Goal: Transaction & Acquisition: Book appointment/travel/reservation

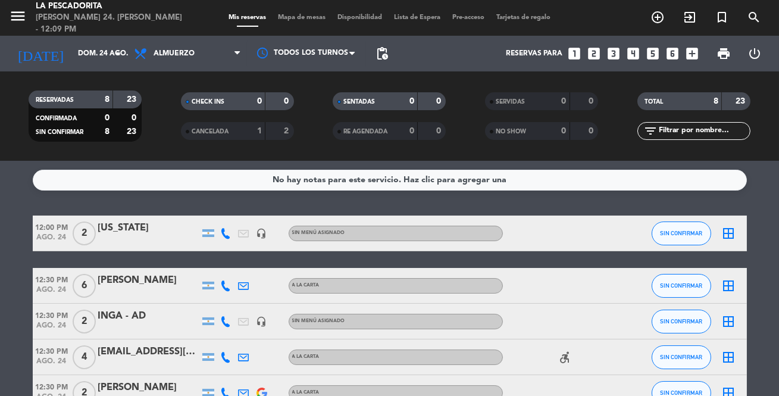
scroll to position [215, 0]
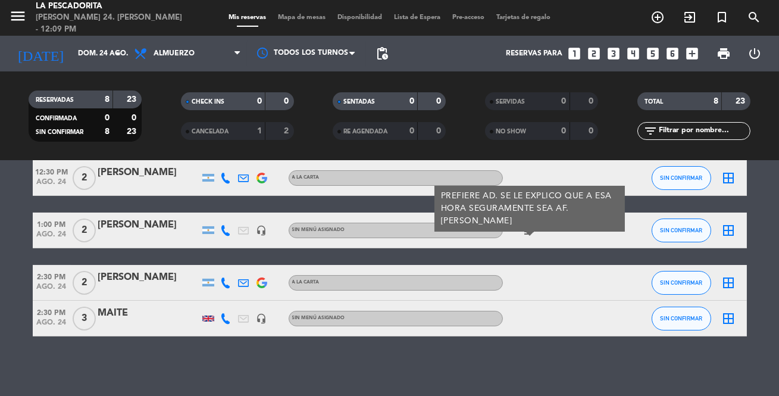
click at [669, 54] on icon "looks_6" at bounding box center [672, 53] width 15 height 15
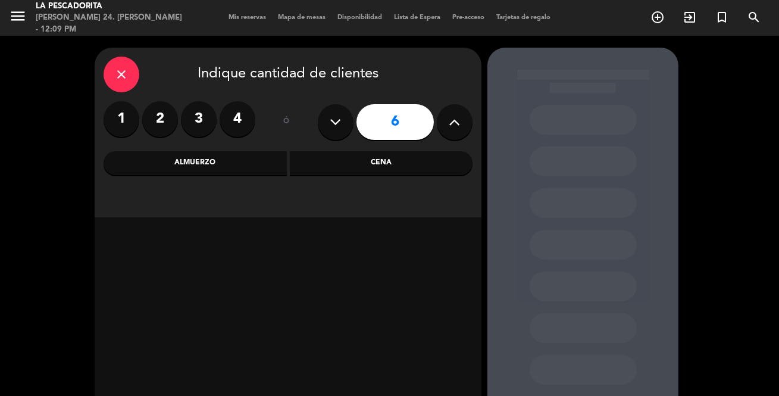
click at [229, 167] on div "Almuerzo" at bounding box center [195, 163] width 183 height 24
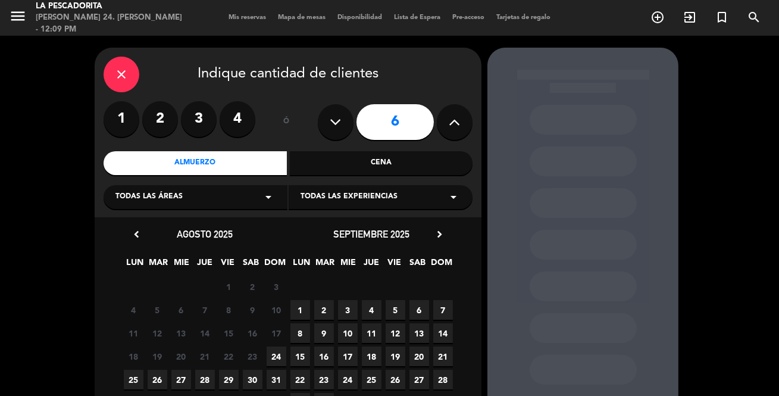
click at [277, 357] on span "24" at bounding box center [277, 356] width 20 height 20
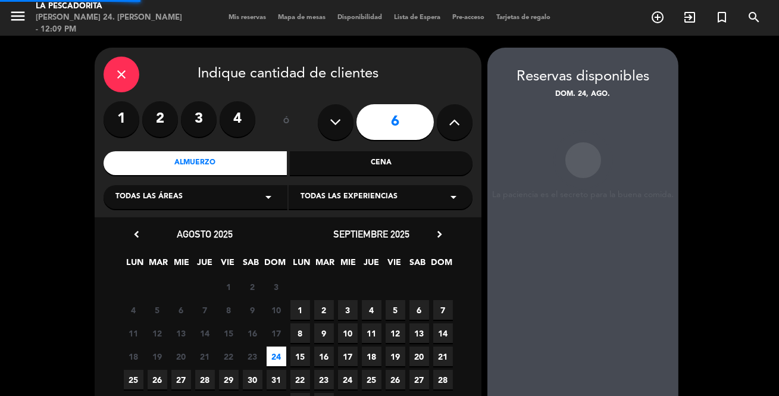
scroll to position [48, 0]
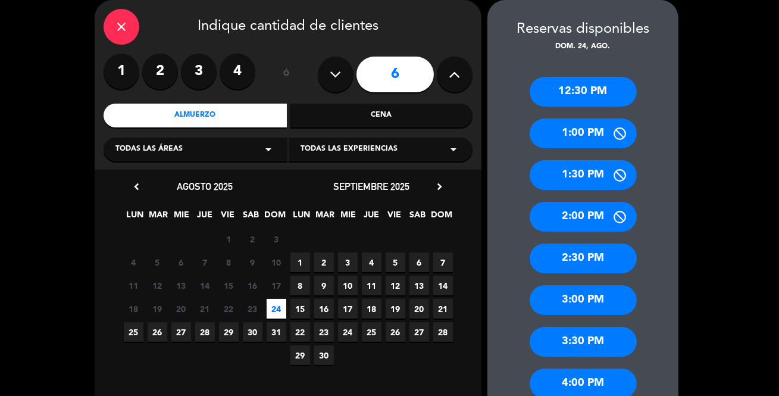
click at [581, 174] on div "1:30 PM" at bounding box center [583, 175] width 107 height 30
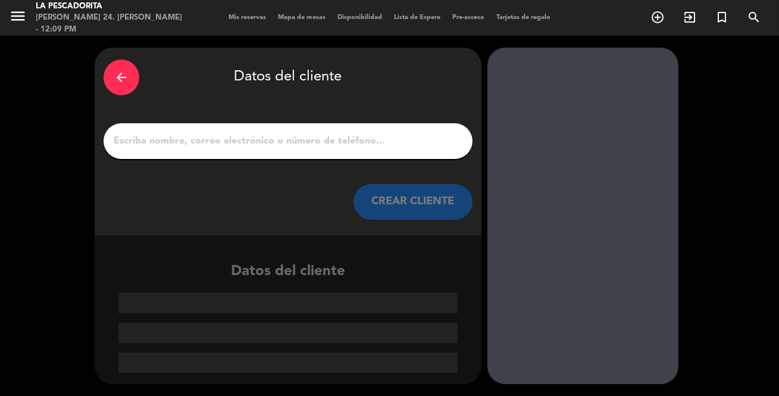
scroll to position [0, 0]
click at [445, 151] on div at bounding box center [288, 141] width 369 height 36
click at [362, 142] on input "1" at bounding box center [287, 141] width 351 height 17
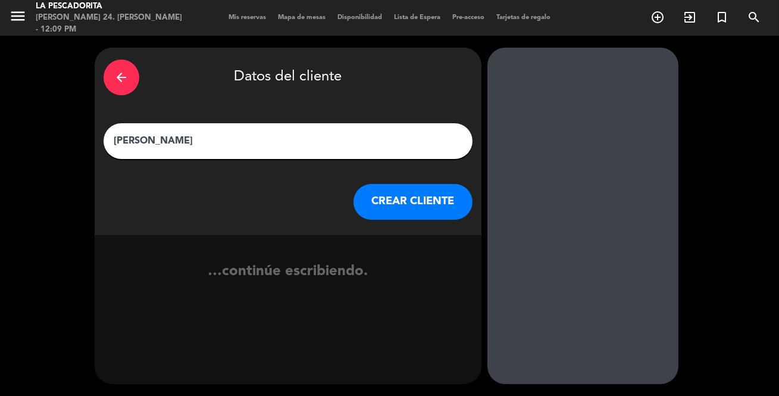
type input "[PERSON_NAME]"
drag, startPoint x: 478, startPoint y: 187, endPoint x: 429, endPoint y: 202, distance: 51.4
click at [476, 187] on div "arrow_back Datos del cliente [PERSON_NAME] CLIENTE" at bounding box center [288, 141] width 387 height 187
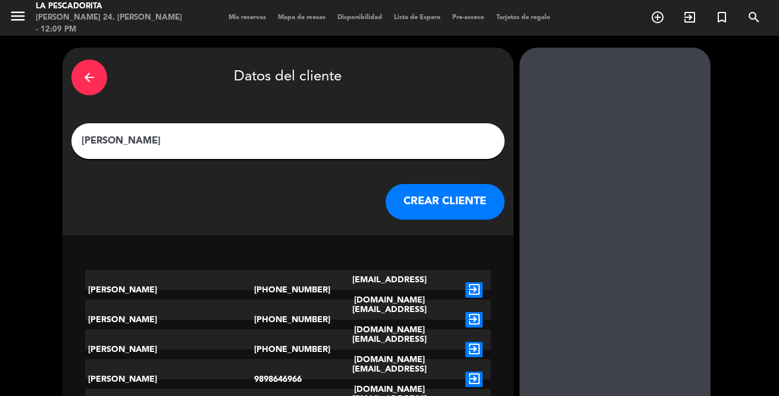
click at [429, 202] on button "CREAR CLIENTE" at bounding box center [445, 202] width 119 height 36
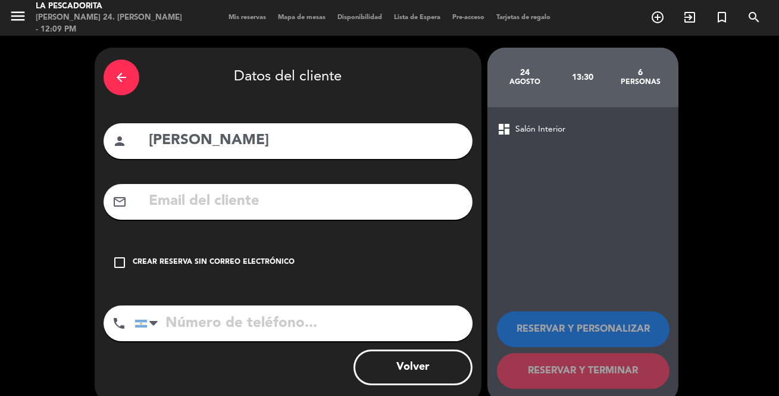
click at [190, 258] on div "Crear reserva sin correo electrónico" at bounding box center [214, 263] width 162 height 12
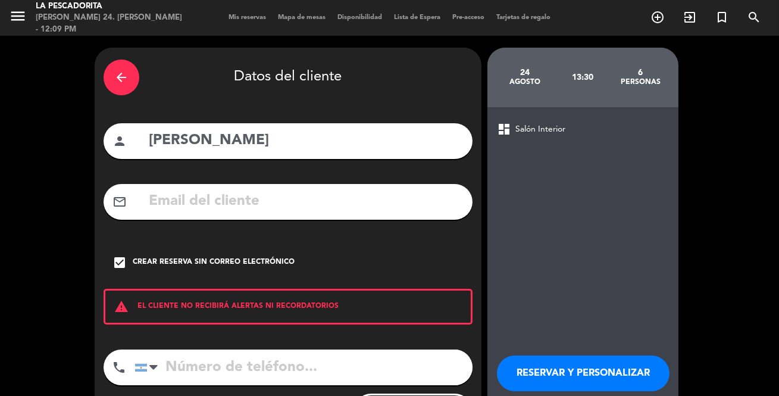
click at [572, 363] on button "RESERVAR Y PERSONALIZAR" at bounding box center [583, 373] width 173 height 36
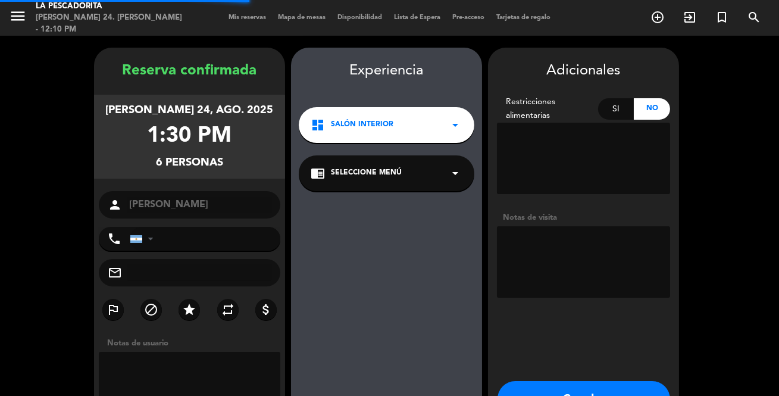
scroll to position [48, 0]
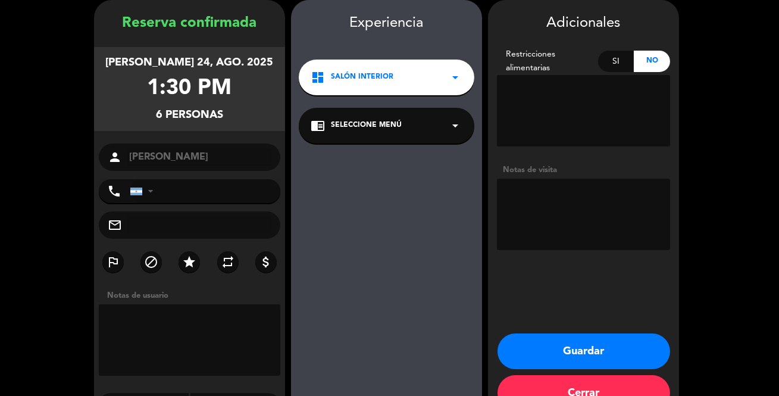
drag, startPoint x: 577, startPoint y: 359, endPoint x: 578, endPoint y: 353, distance: 6.1
click at [578, 353] on button "Guardar" at bounding box center [584, 351] width 173 height 36
